Goal: Information Seeking & Learning: Learn about a topic

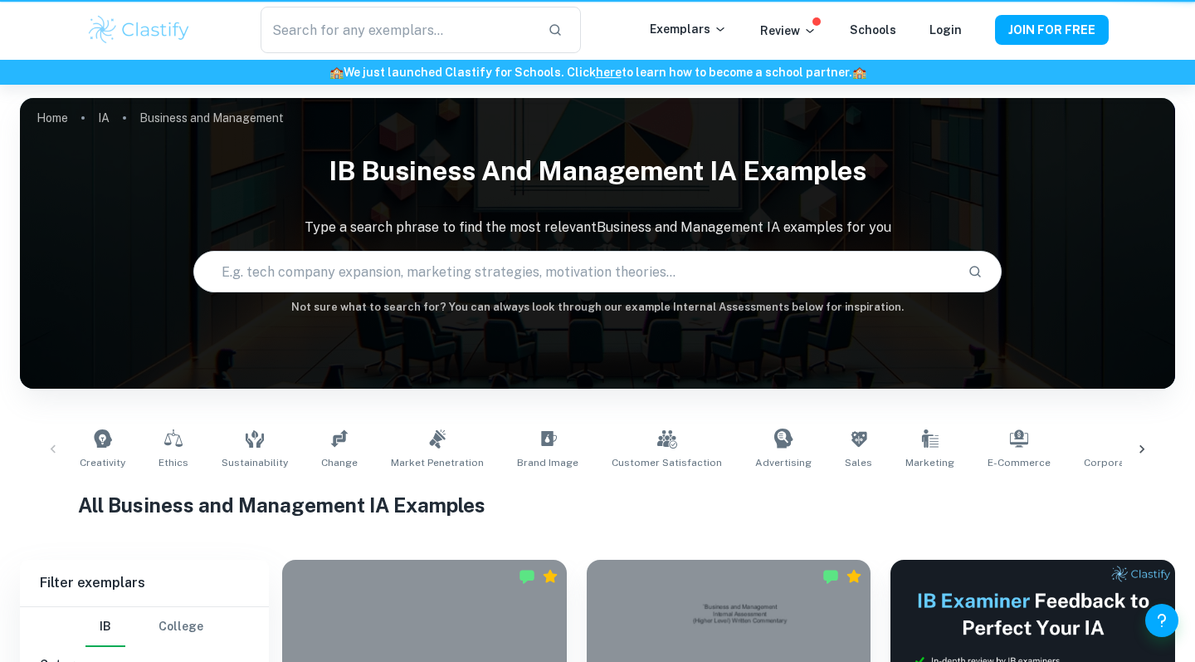
scroll to position [7, 0]
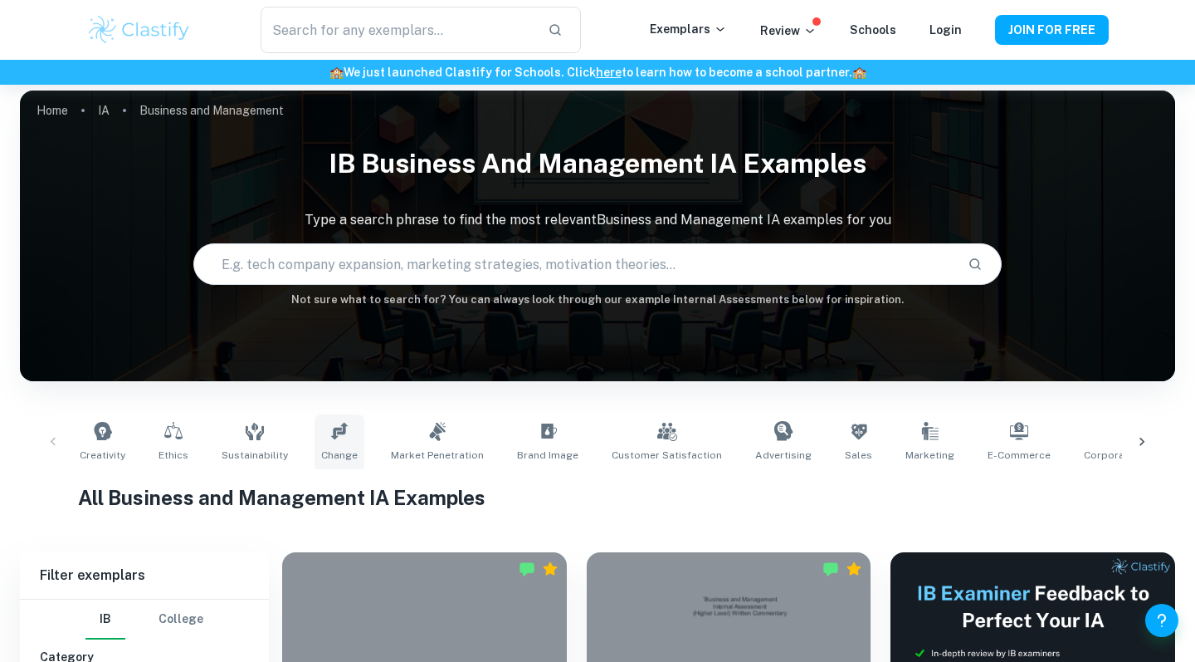
click at [321, 438] on link "Change" at bounding box center [340, 441] width 50 height 55
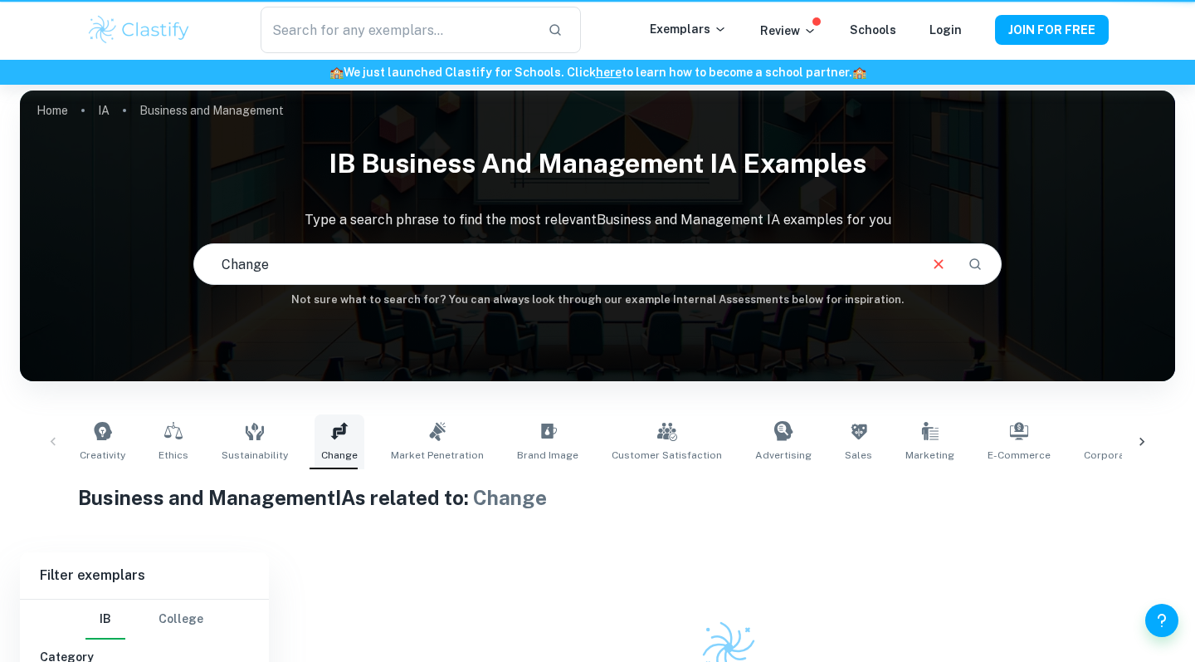
type input "Change"
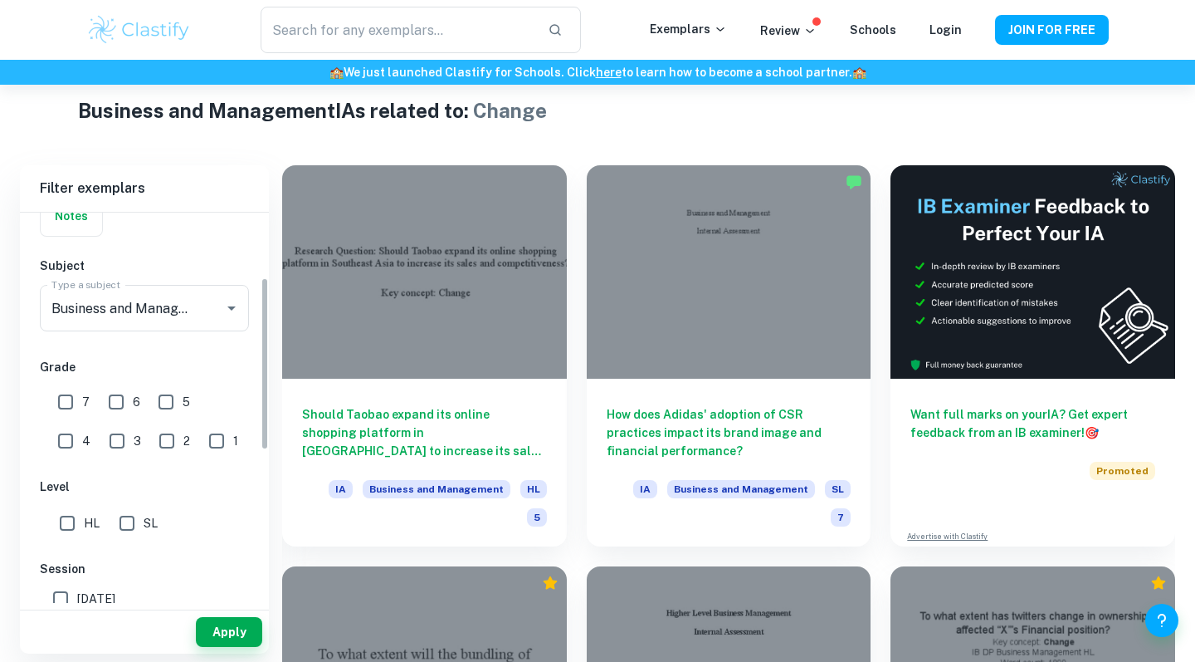
scroll to position [148, 0]
click at [70, 401] on input "7" at bounding box center [65, 400] width 33 height 33
checkbox input "true"
click at [71, 514] on input "HL" at bounding box center [67, 522] width 33 height 33
checkbox input "true"
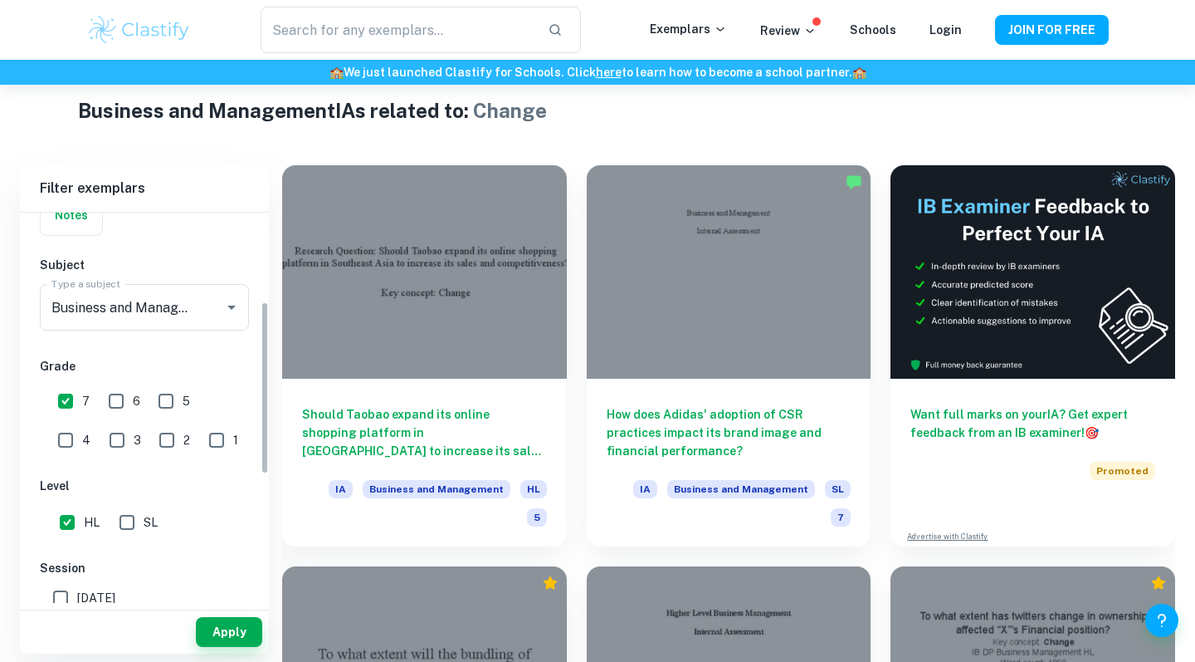
scroll to position [237, 0]
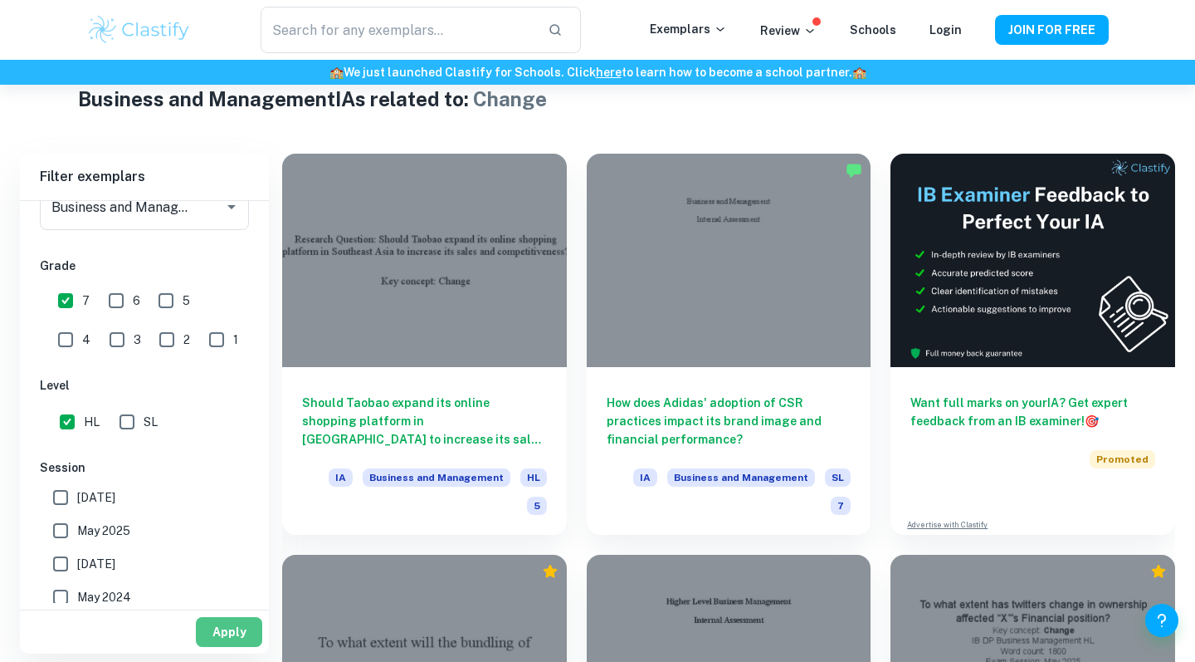
click at [229, 638] on button "Apply" at bounding box center [229, 632] width 66 height 30
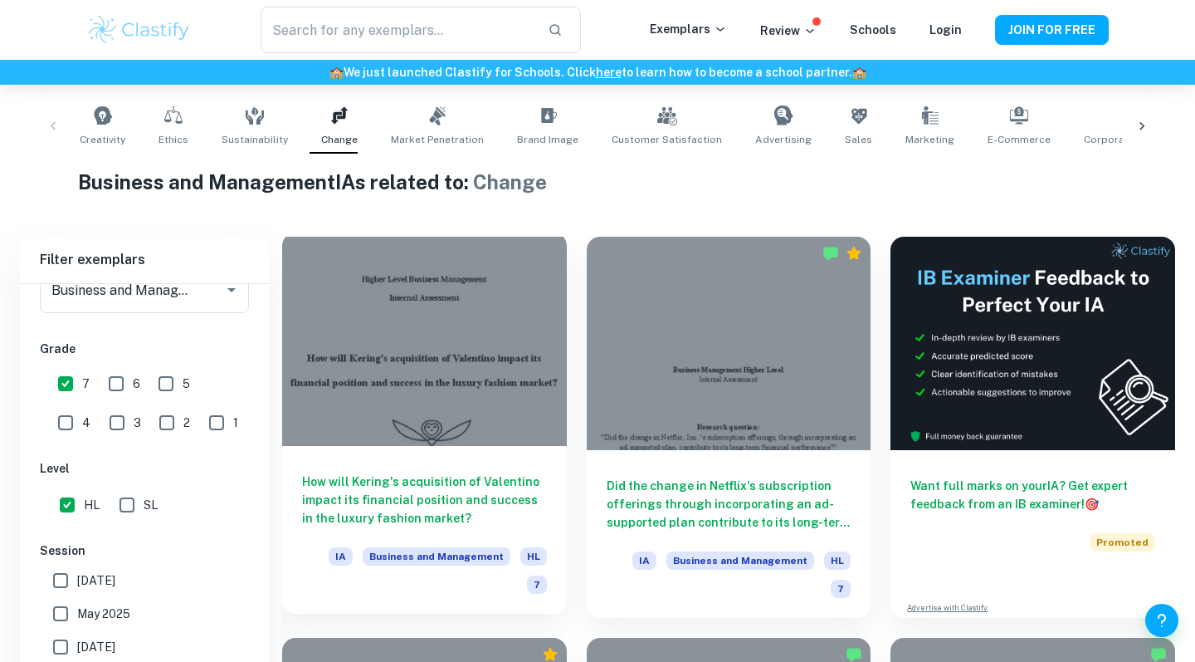
scroll to position [399, 0]
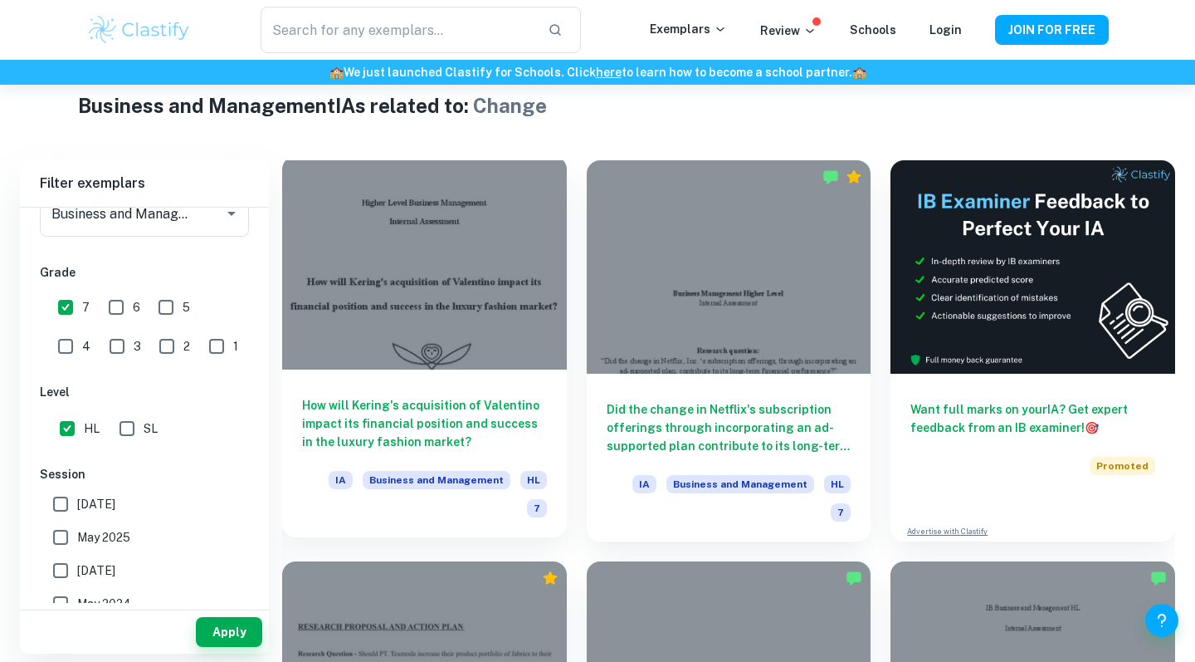
click at [426, 416] on h6 "How will Kering's acquisition of Valentino impact its financial position and su…" at bounding box center [424, 423] width 245 height 55
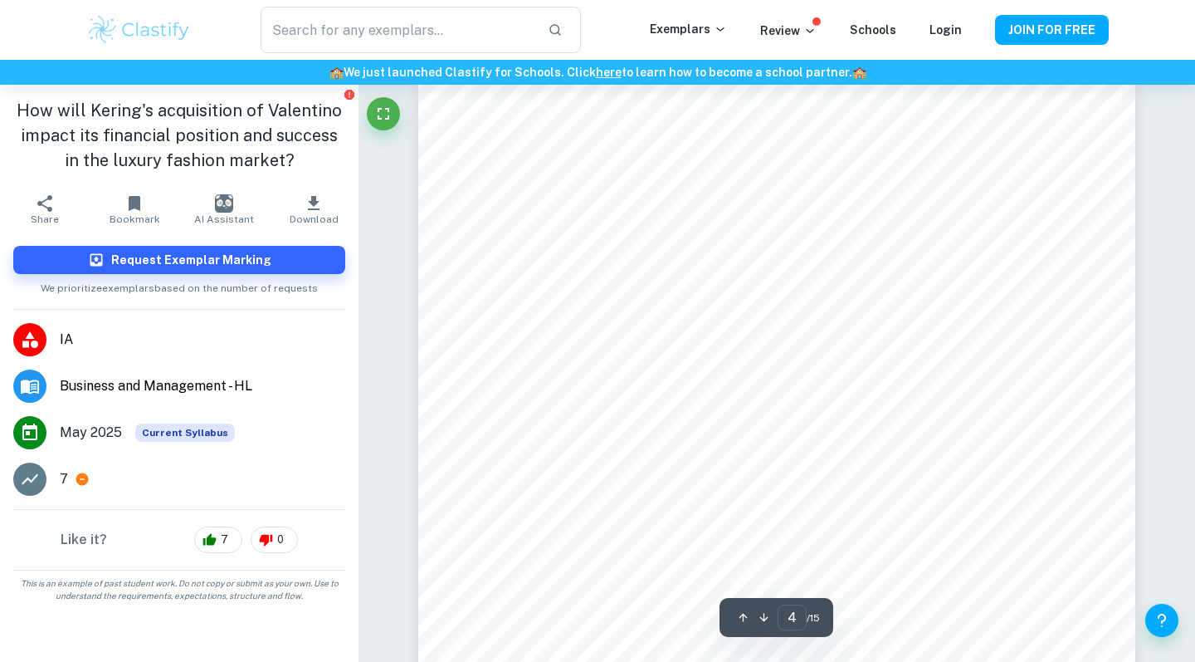
scroll to position [3138, 0]
click at [83, 481] on icon at bounding box center [82, 479] width 12 height 12
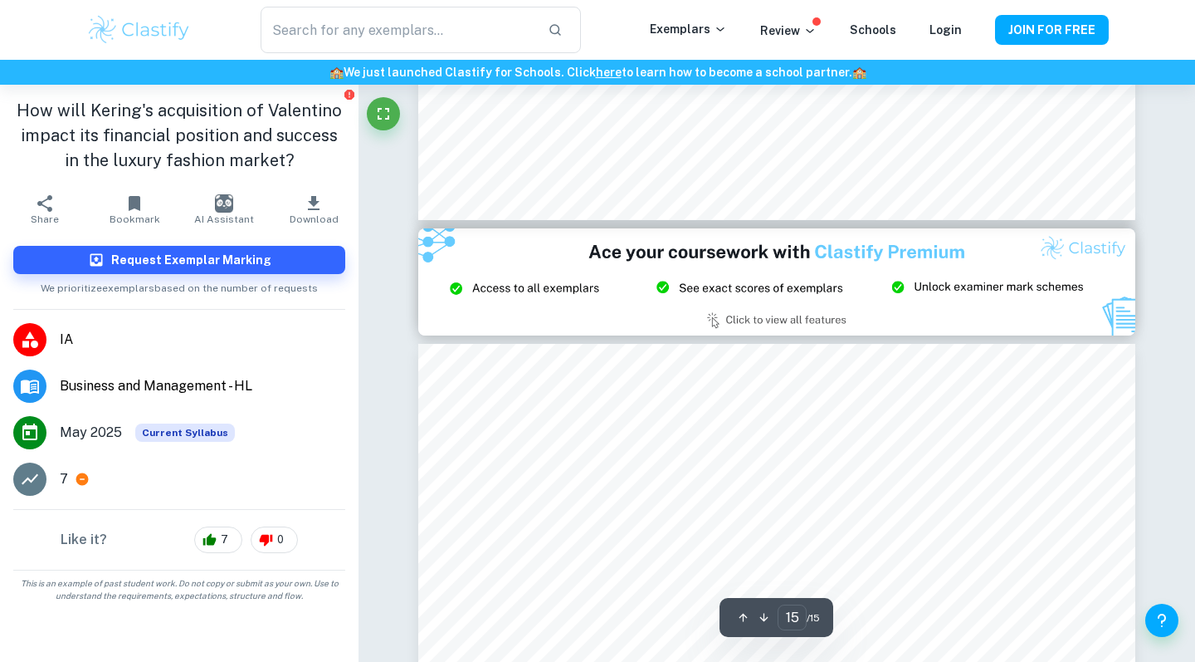
type input "14"
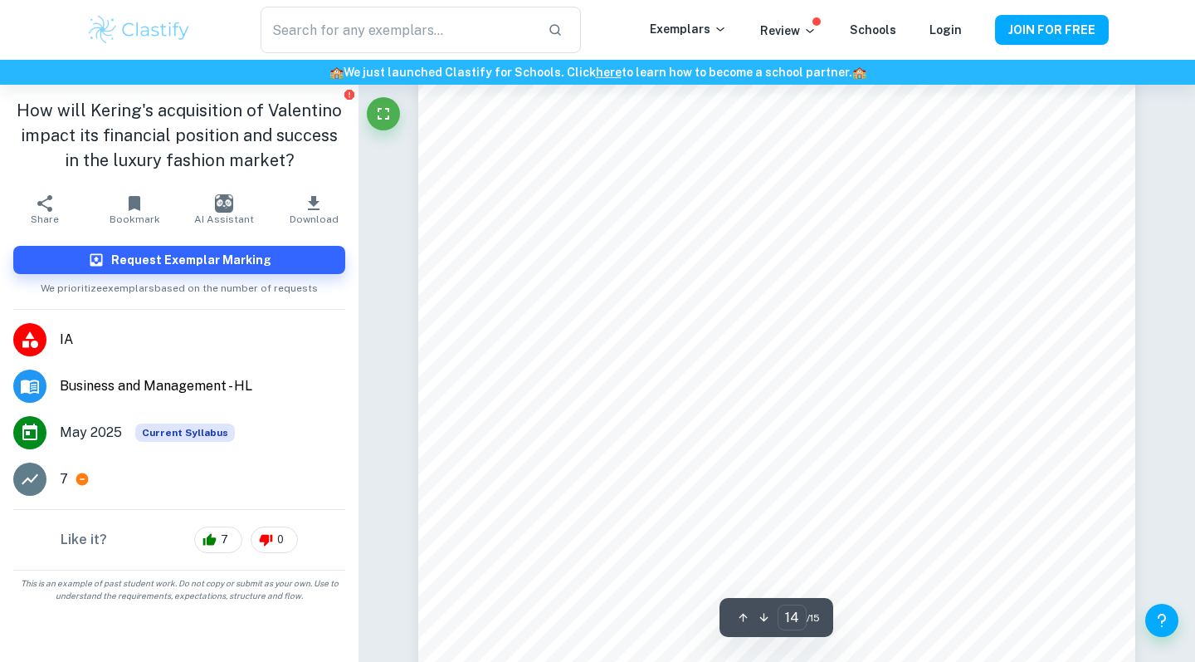
scroll to position [12390, 0]
